Goal: Find specific fact: Find contact information

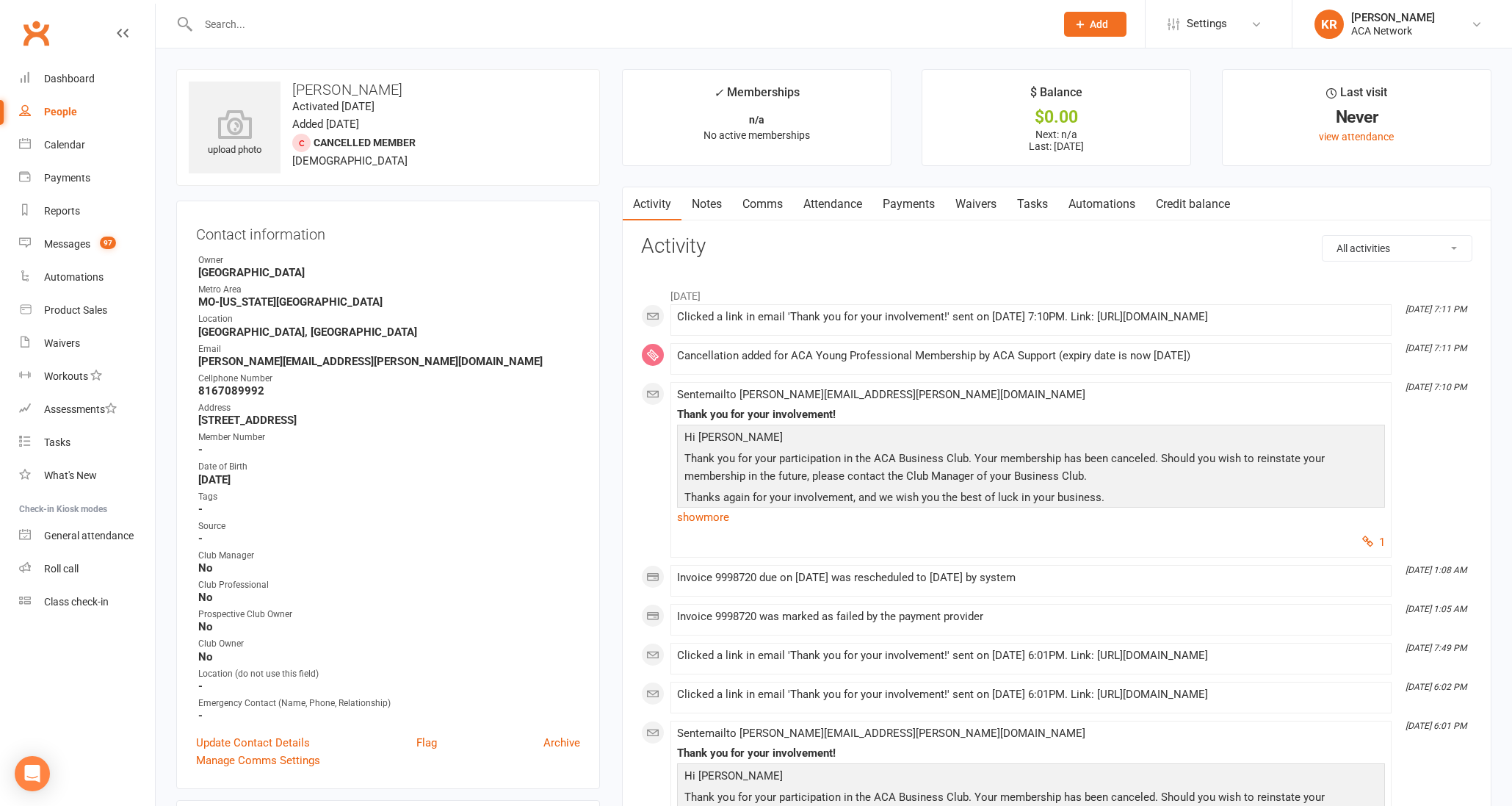
click at [264, 20] on input "text" at bounding box center [620, 24] width 851 height 21
type input "[PERSON_NAME]"
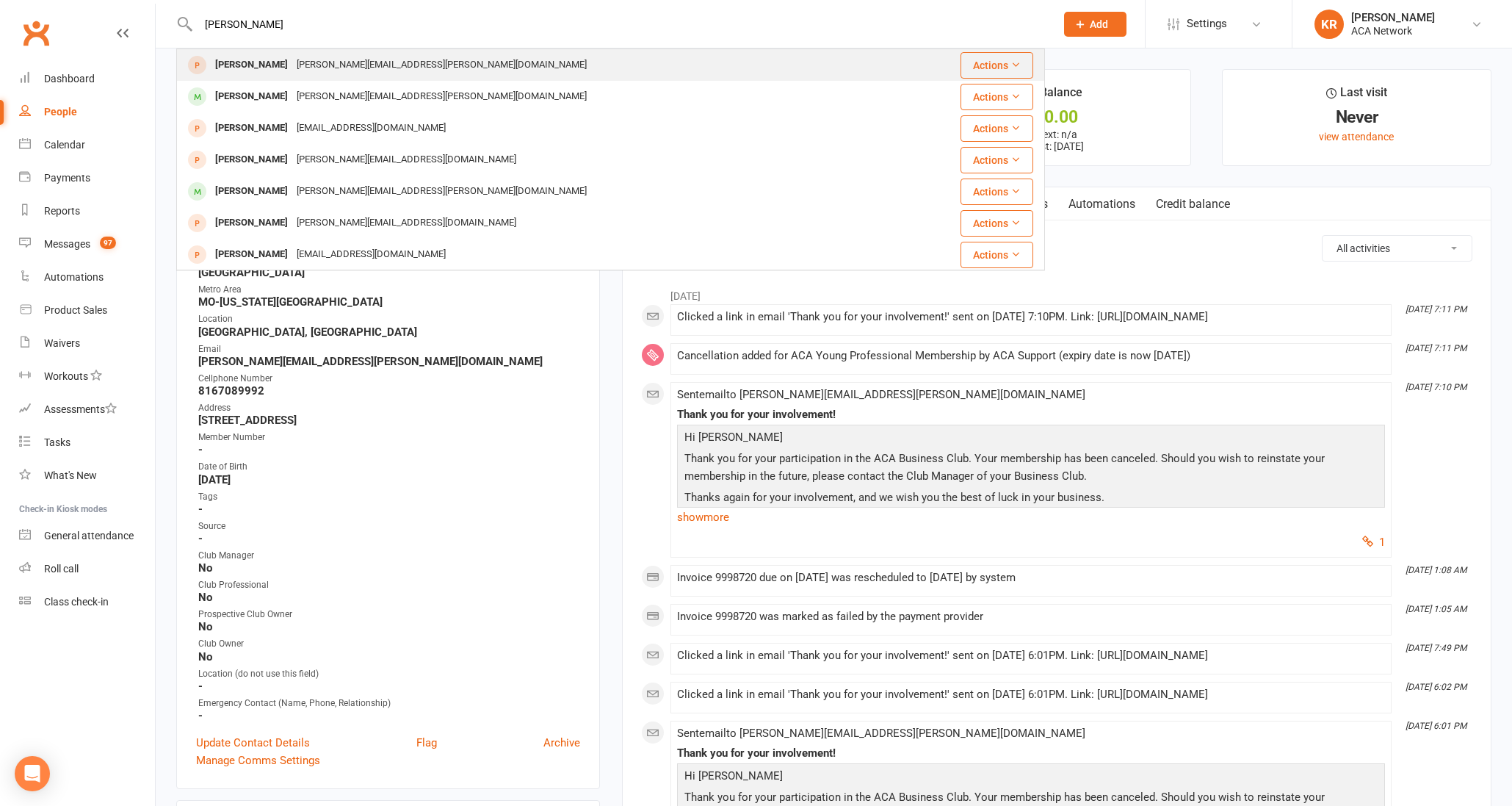
click at [292, 75] on div "[PERSON_NAME][EMAIL_ADDRESS][PERSON_NAME][DOMAIN_NAME]" at bounding box center [441, 64] width 299 height 21
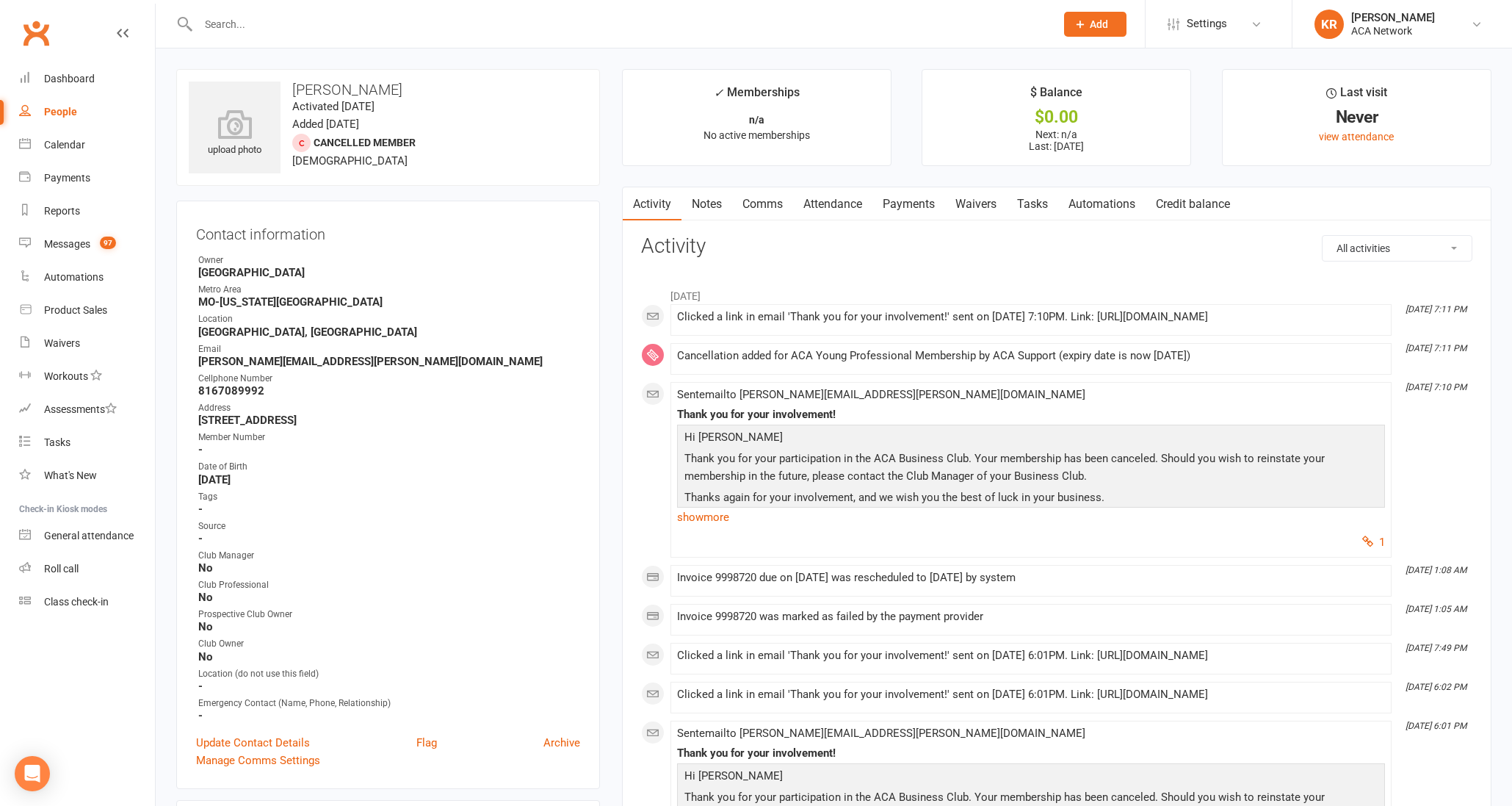
click at [236, 24] on input "text" at bounding box center [620, 24] width 851 height 21
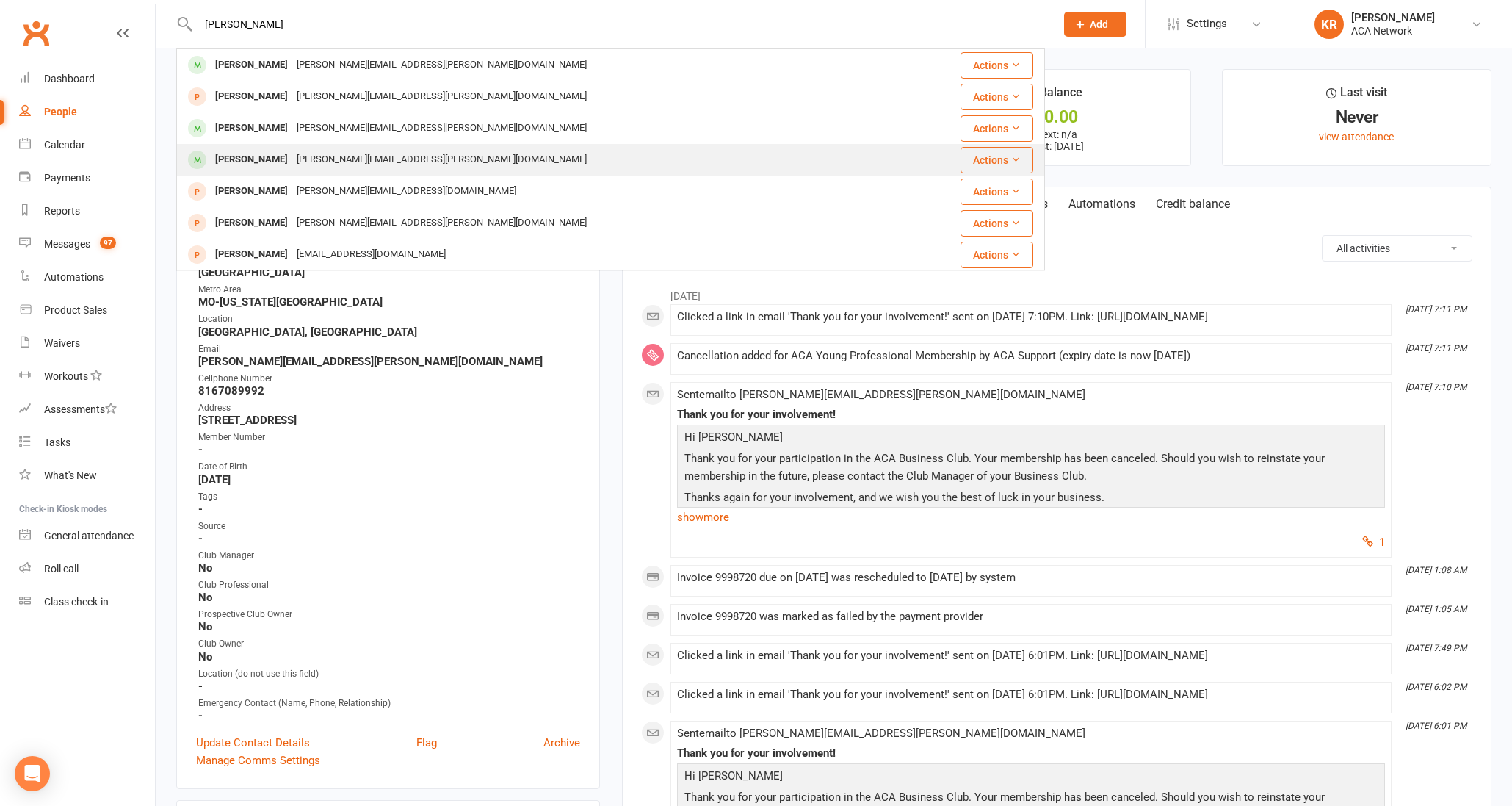
type input "[PERSON_NAME]"
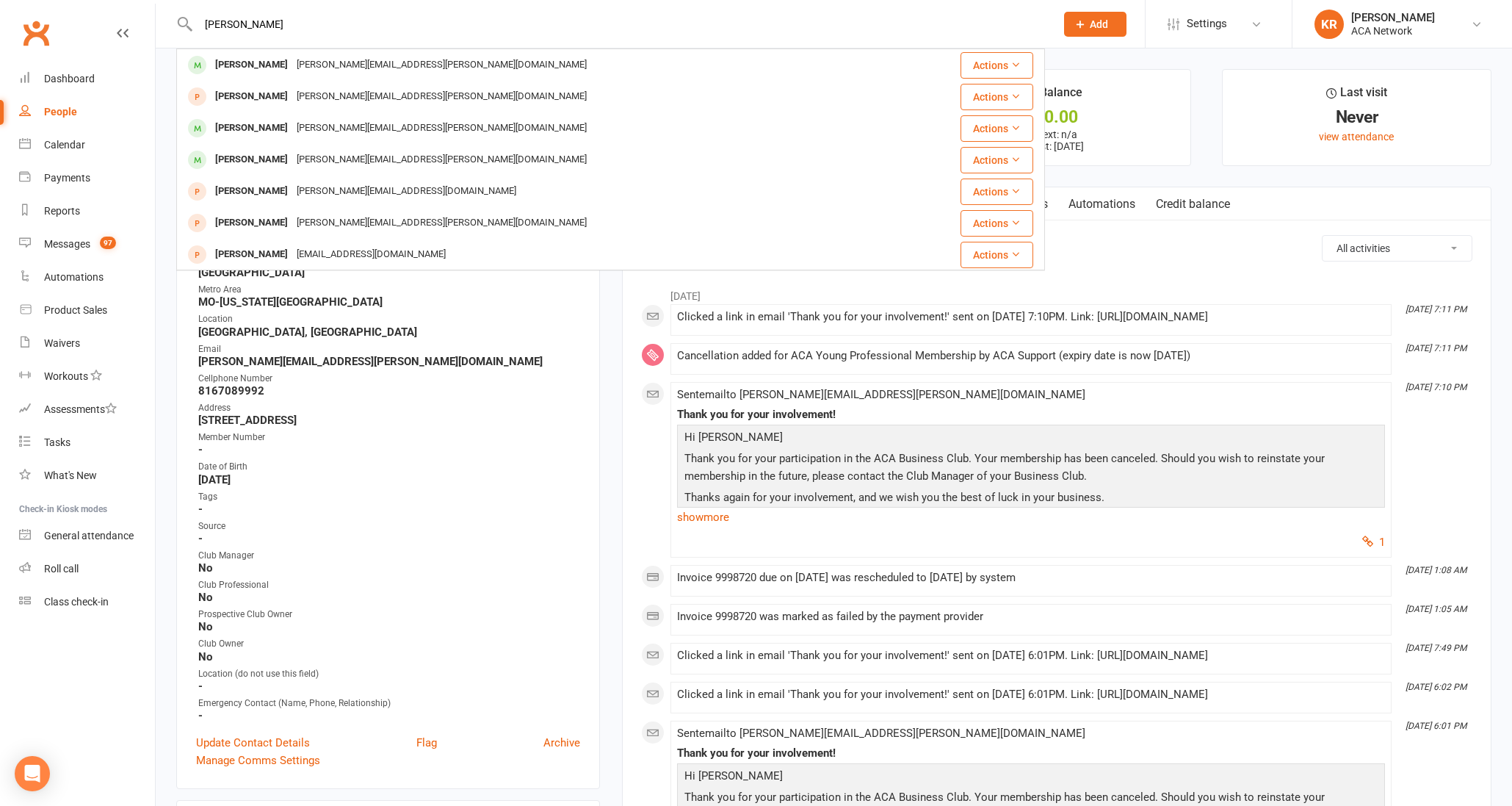
click at [264, 156] on div "[PERSON_NAME]" at bounding box center [252, 159] width 82 height 21
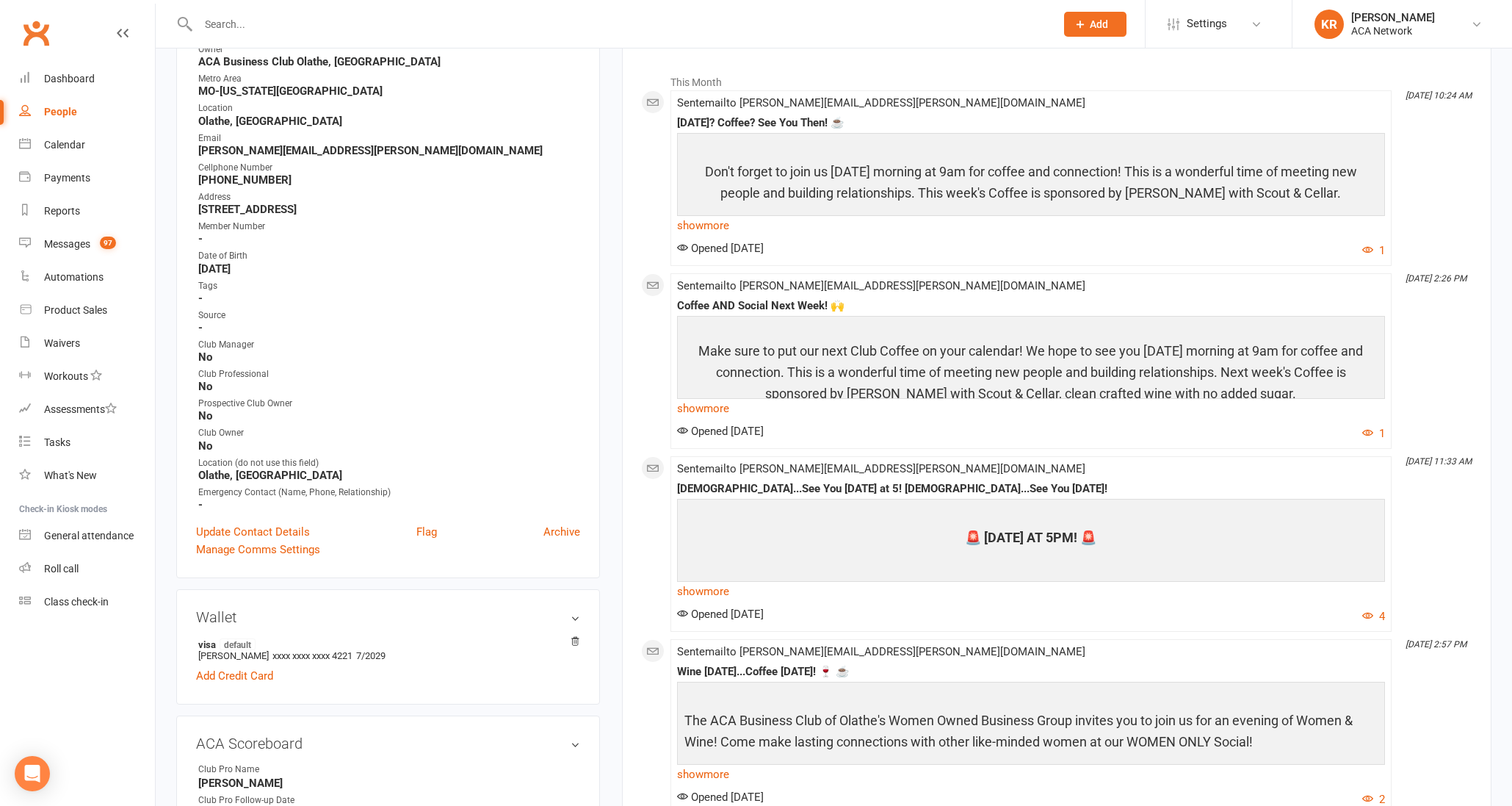
scroll to position [221, 0]
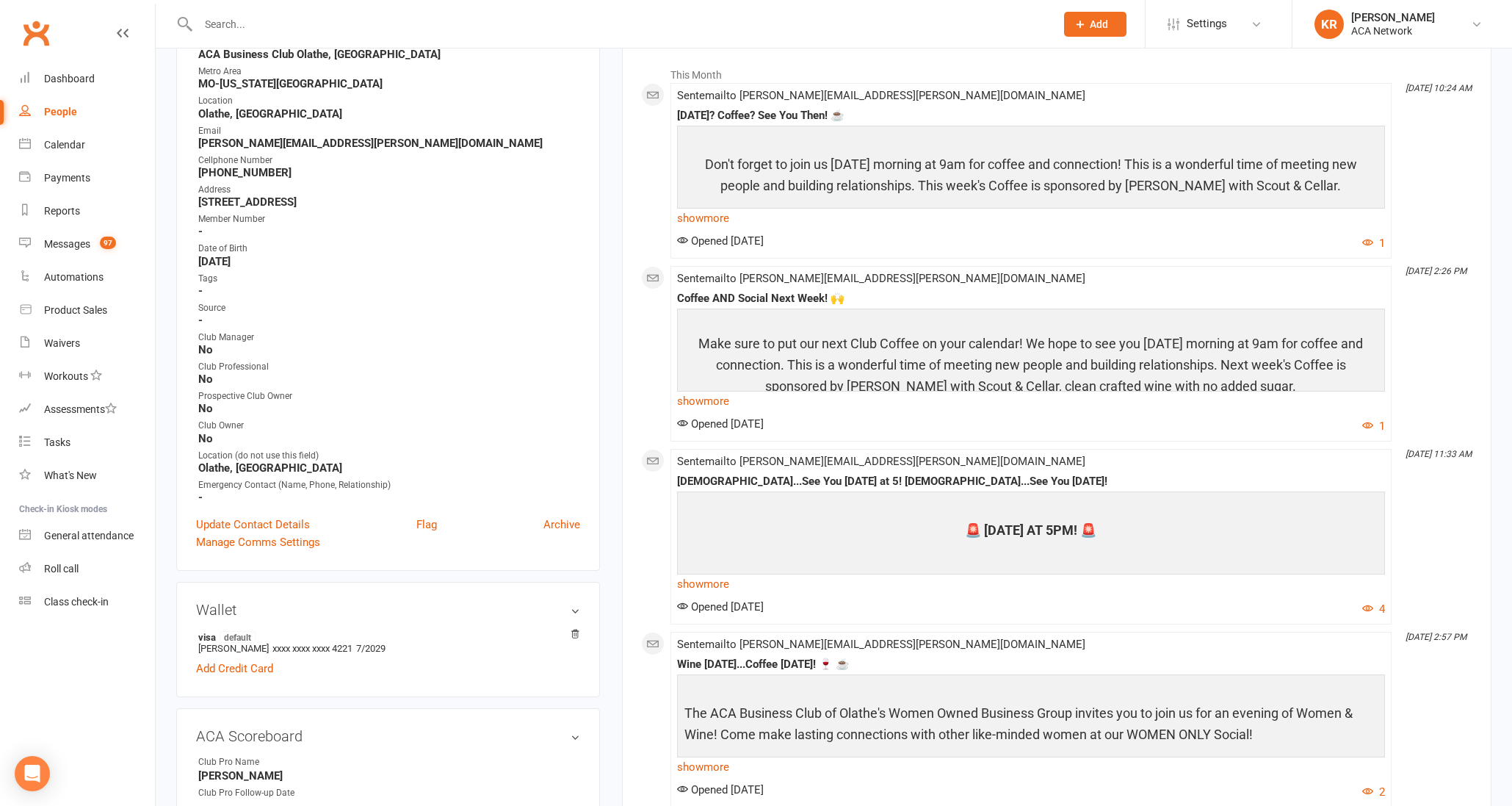
drag, startPoint x: 198, startPoint y: 198, endPoint x: 448, endPoint y: 203, distance: 250.0
click at [448, 203] on strong "[STREET_ADDRESS]" at bounding box center [389, 201] width 382 height 13
copy strong "[STREET_ADDRESS]"
click at [261, 22] on input "text" at bounding box center [620, 24] width 851 height 21
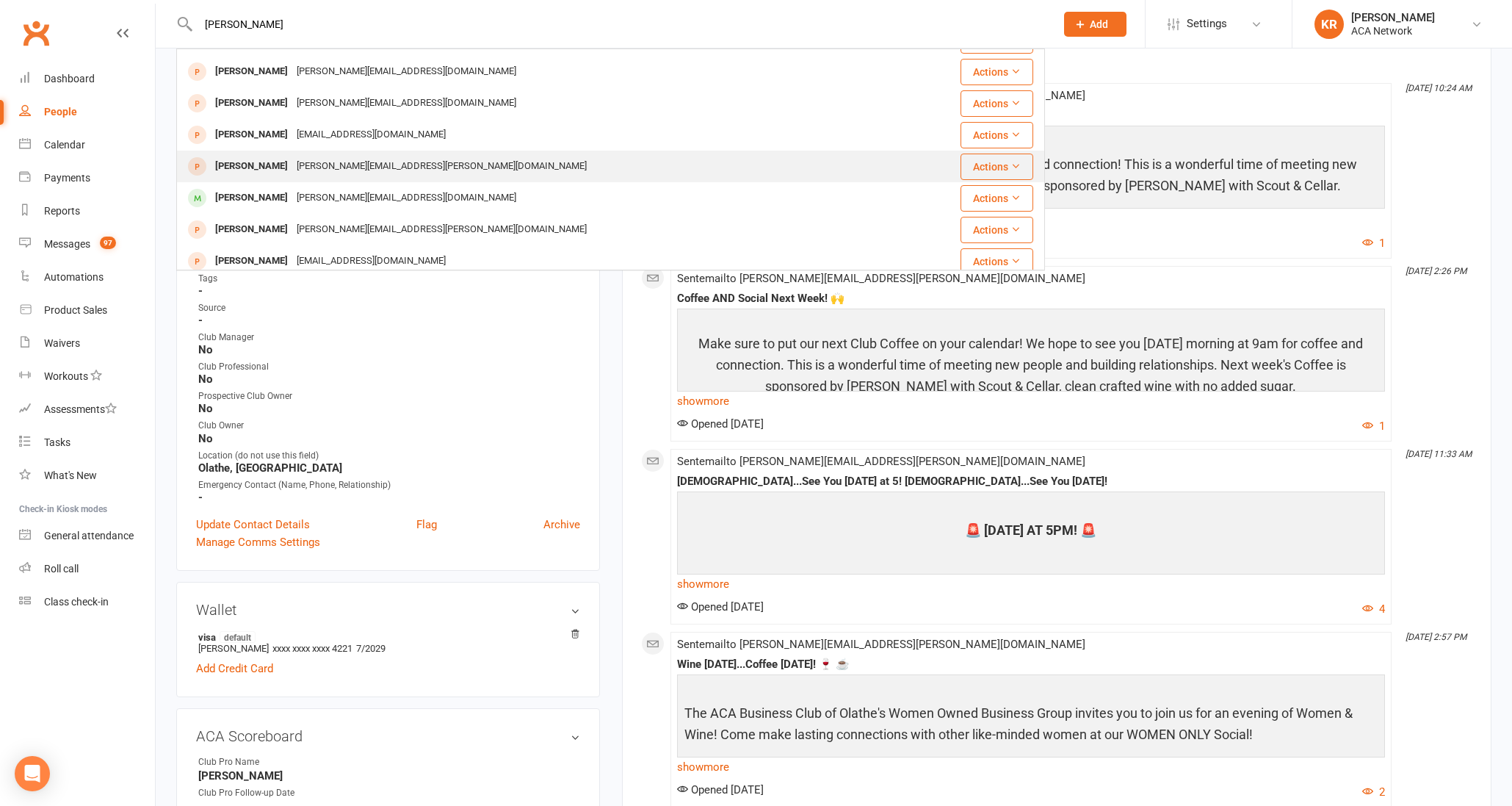
scroll to position [219, 0]
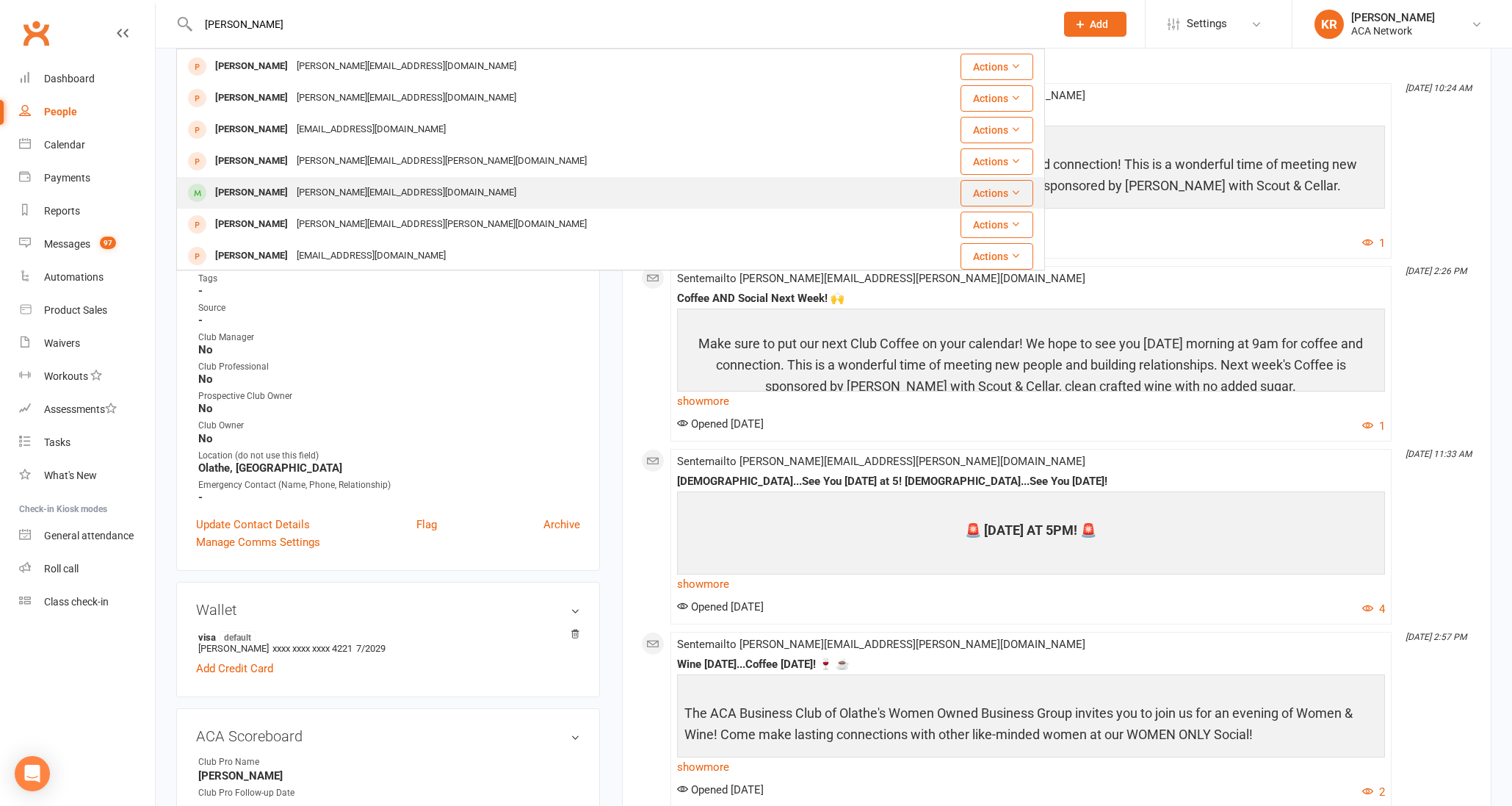
type input "[PERSON_NAME]"
click at [278, 191] on div "[PERSON_NAME]" at bounding box center [252, 192] width 82 height 21
